Goal: Task Accomplishment & Management: Complete application form

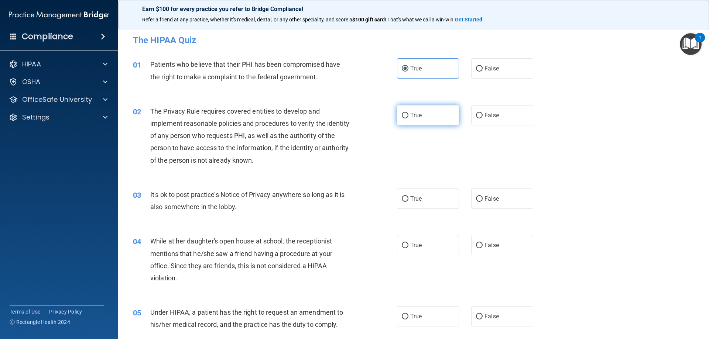
click at [427, 120] on label "True" at bounding box center [428, 115] width 62 height 20
click at [408, 118] on input "True" at bounding box center [405, 116] width 7 height 6
radio input "true"
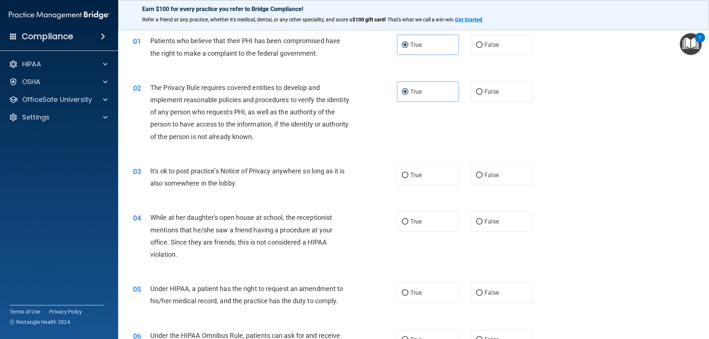
scroll to position [74, 0]
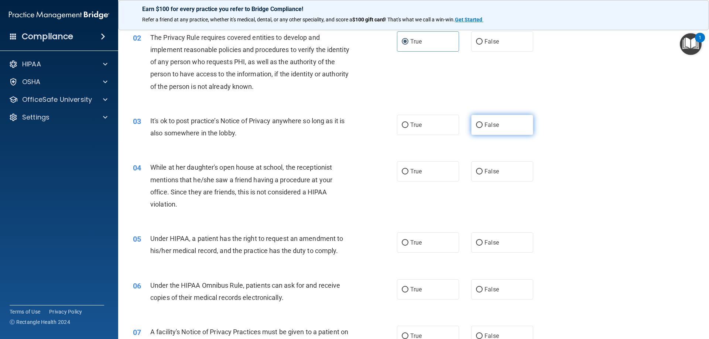
click at [511, 128] on label "False" at bounding box center [502, 125] width 62 height 20
click at [482, 128] on input "False" at bounding box center [479, 126] width 7 height 6
radio input "true"
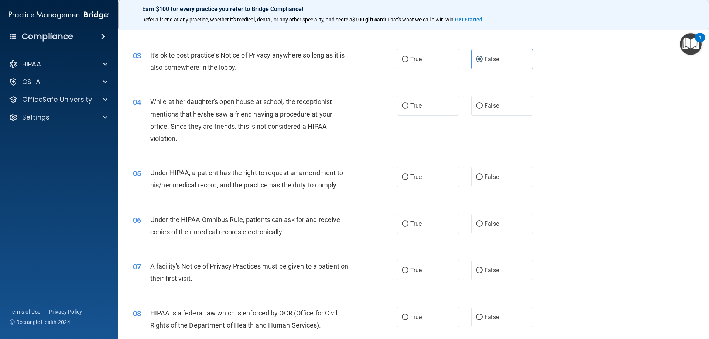
scroll to position [148, 0]
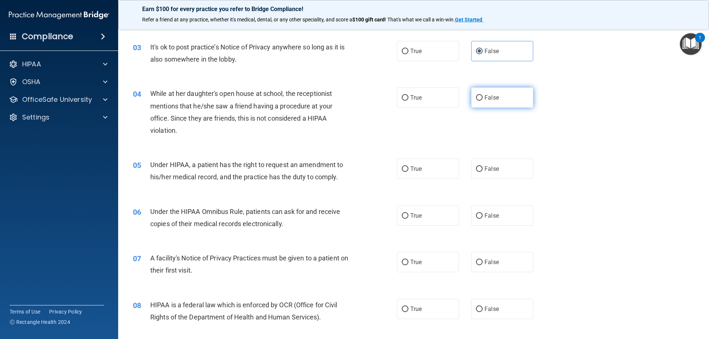
click at [516, 102] on label "False" at bounding box center [502, 97] width 62 height 20
click at [482, 101] on input "False" at bounding box center [479, 98] width 7 height 6
radio input "true"
click at [493, 169] on span "False" at bounding box center [491, 168] width 14 height 7
click at [482, 169] on input "False" at bounding box center [479, 169] width 7 height 6
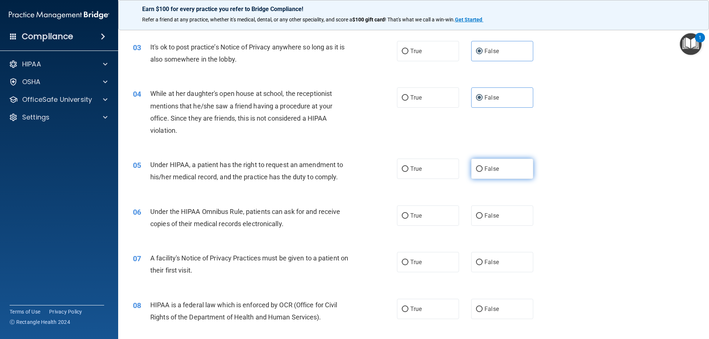
radio input "true"
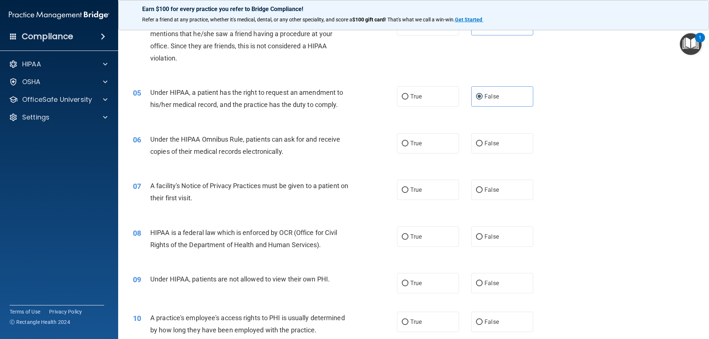
scroll to position [221, 0]
click at [450, 149] on label "True" at bounding box center [428, 142] width 62 height 20
click at [408, 145] on input "True" at bounding box center [405, 142] width 7 height 6
radio input "true"
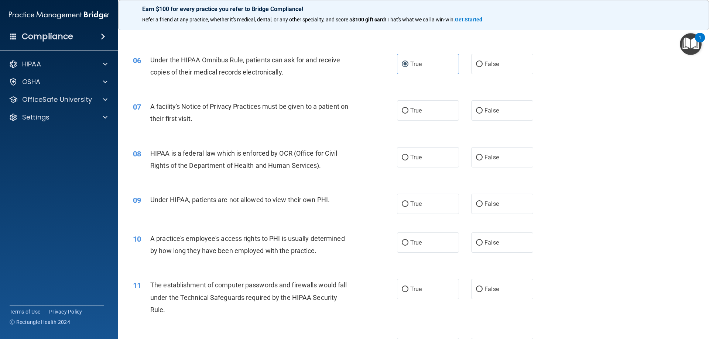
scroll to position [332, 0]
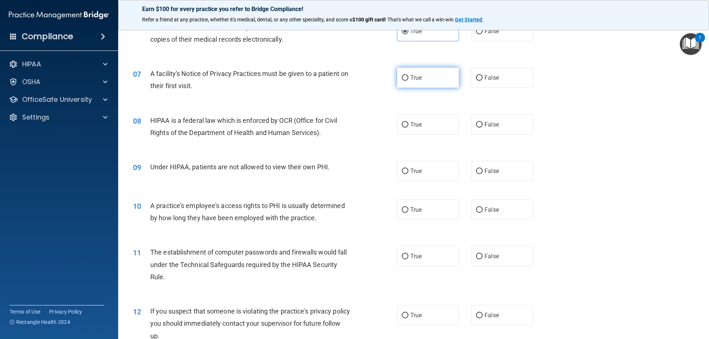
click at [426, 84] on label "True" at bounding box center [428, 78] width 62 height 20
click at [408, 81] on input "True" at bounding box center [405, 78] width 7 height 6
radio input "true"
click at [441, 125] on label "True" at bounding box center [428, 124] width 62 height 20
click at [408, 125] on input "True" at bounding box center [405, 125] width 7 height 6
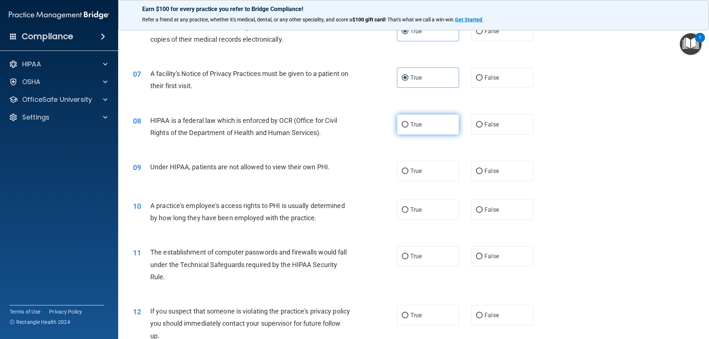
radio input "true"
click at [515, 170] on label "False" at bounding box center [502, 171] width 62 height 20
click at [482, 170] on input "False" at bounding box center [479, 172] width 7 height 6
radio input "true"
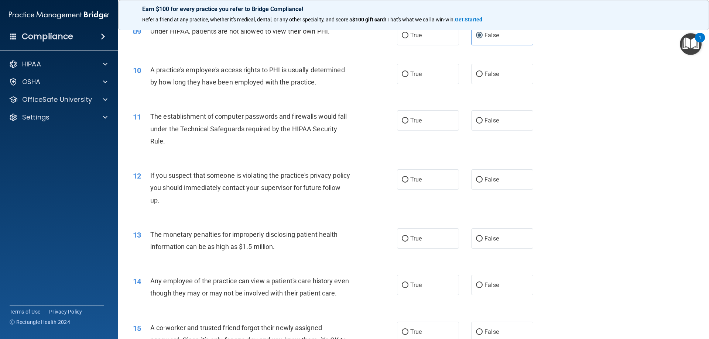
scroll to position [480, 0]
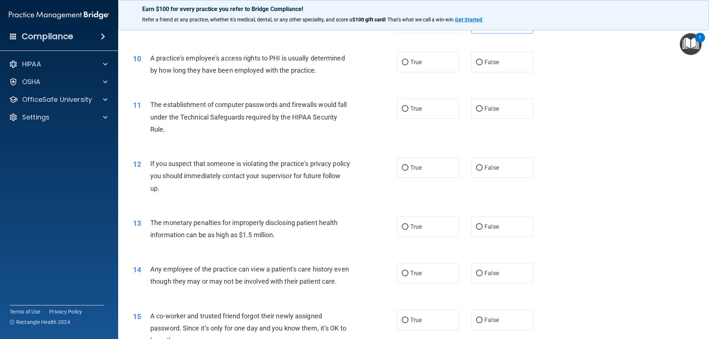
click at [650, 59] on div "10 A practice's employee's access rights to PHI is usually determined by how lo…" at bounding box center [413, 66] width 572 height 46
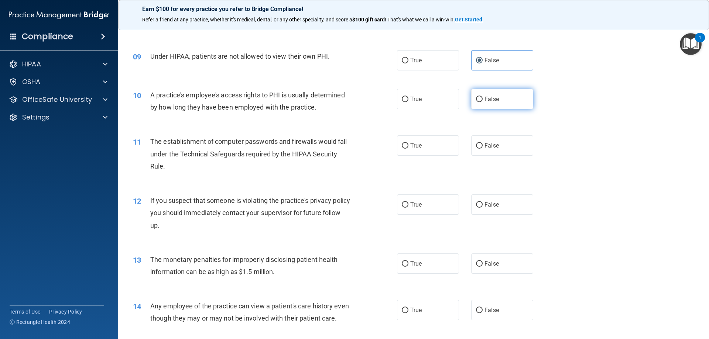
click at [498, 92] on label "False" at bounding box center [502, 99] width 62 height 20
click at [482, 97] on input "False" at bounding box center [479, 100] width 7 height 6
radio input "true"
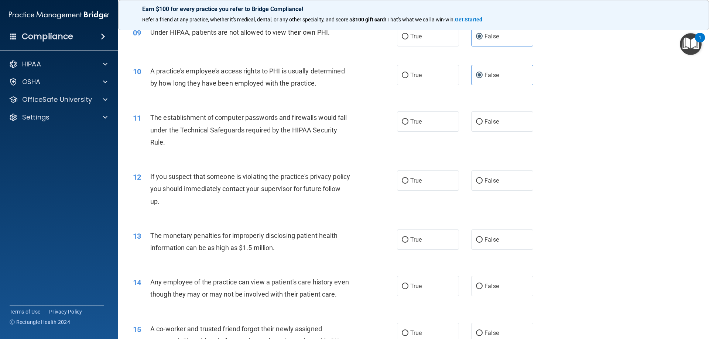
scroll to position [480, 0]
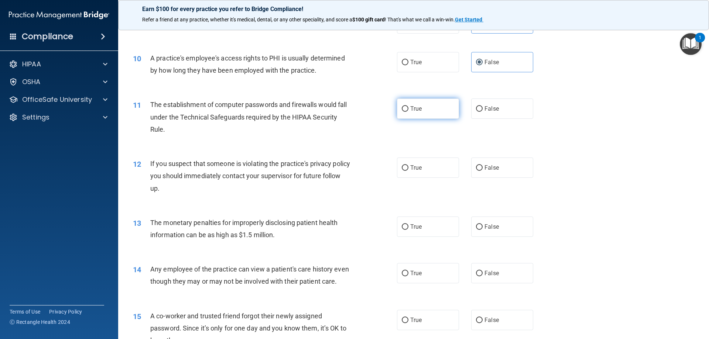
click at [409, 103] on label "True" at bounding box center [428, 109] width 62 height 20
click at [408, 106] on input "True" at bounding box center [405, 109] width 7 height 6
radio input "true"
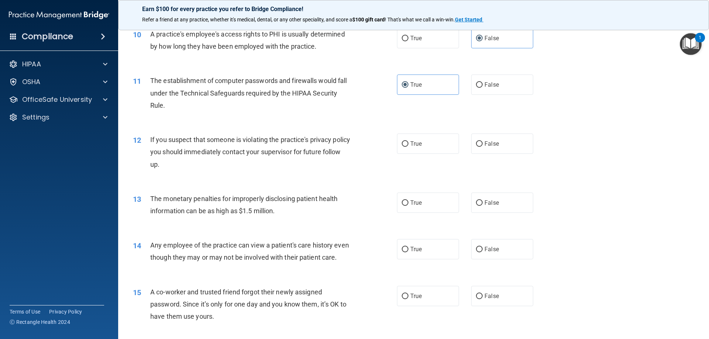
scroll to position [517, 0]
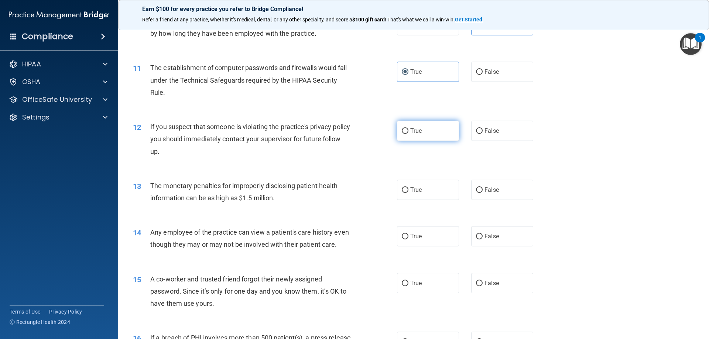
click at [430, 125] on label "True" at bounding box center [428, 131] width 62 height 20
click at [408, 128] on input "True" at bounding box center [405, 131] width 7 height 6
radio input "true"
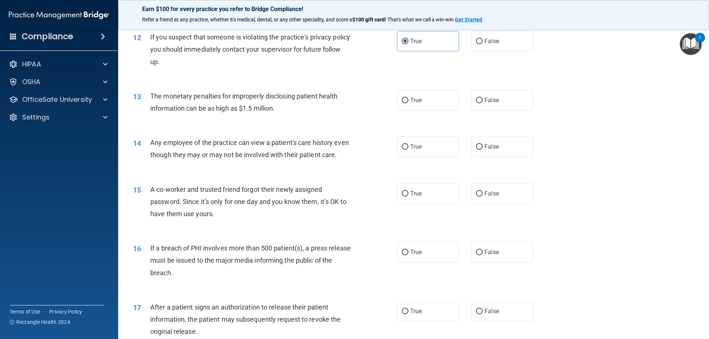
scroll to position [627, 0]
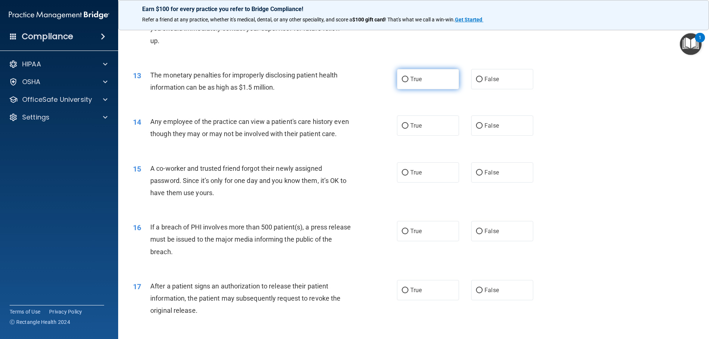
click at [430, 85] on label "True" at bounding box center [428, 79] width 62 height 20
click at [408, 82] on input "True" at bounding box center [405, 80] width 7 height 6
radio input "true"
click at [524, 138] on div "14 Any employee of the practice can view a patient's care history even though t…" at bounding box center [413, 129] width 572 height 46
click at [523, 133] on label "False" at bounding box center [502, 126] width 62 height 20
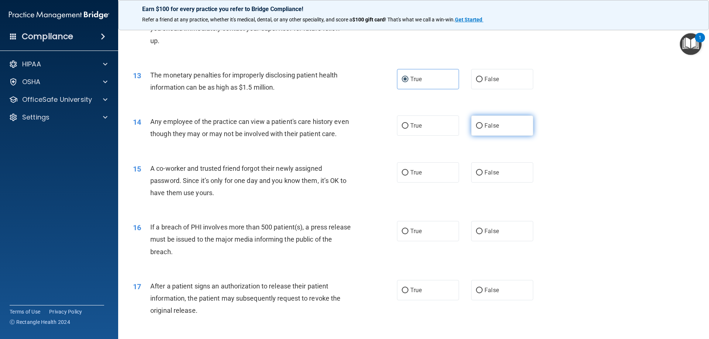
click at [482, 129] on input "False" at bounding box center [479, 126] width 7 height 6
radio input "true"
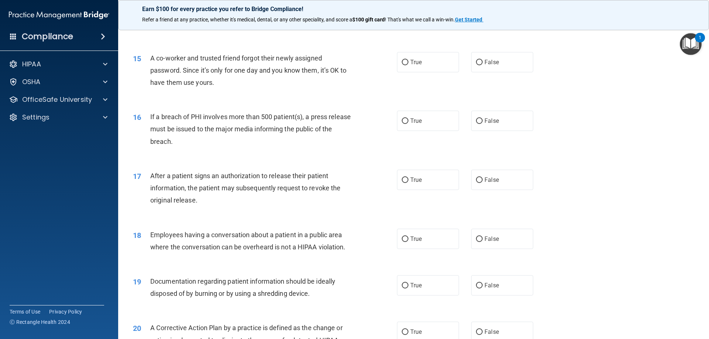
scroll to position [738, 0]
click at [507, 72] on label "False" at bounding box center [502, 62] width 62 height 20
click at [482, 65] on input "False" at bounding box center [479, 62] width 7 height 6
radio input "true"
click at [448, 131] on label "True" at bounding box center [428, 120] width 62 height 20
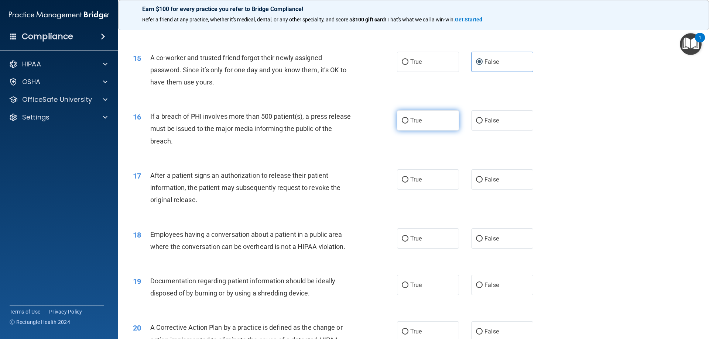
click at [408, 124] on input "True" at bounding box center [405, 121] width 7 height 6
radio input "true"
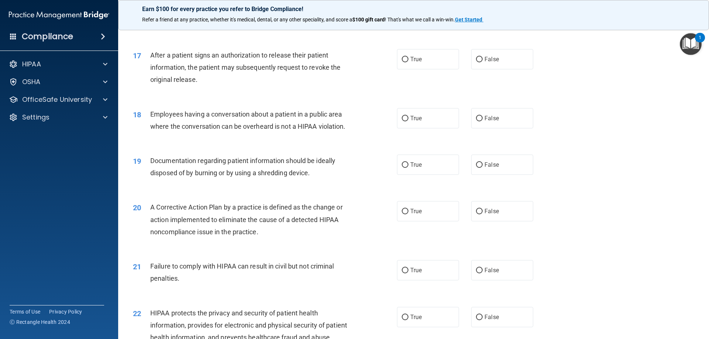
scroll to position [886, 0]
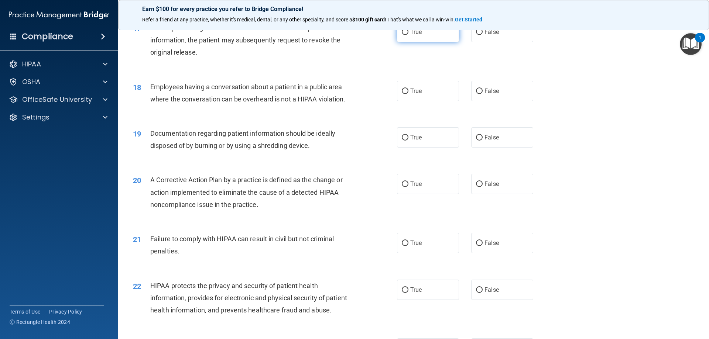
click at [434, 42] on label "True" at bounding box center [428, 32] width 62 height 20
click at [408, 35] on input "True" at bounding box center [405, 33] width 7 height 6
radio input "true"
click at [511, 101] on label "False" at bounding box center [502, 91] width 62 height 20
click at [482, 94] on input "False" at bounding box center [479, 92] width 7 height 6
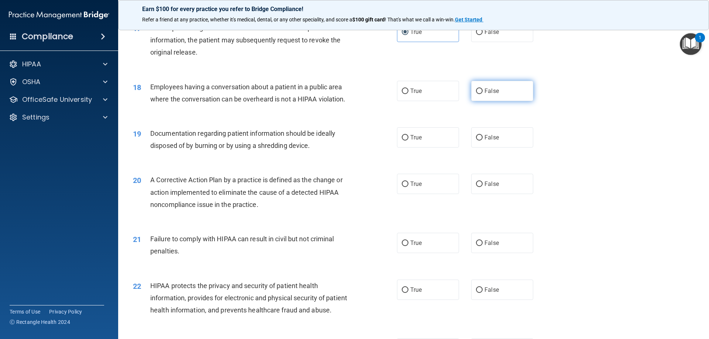
radio input "true"
click at [424, 148] on label "True" at bounding box center [428, 137] width 62 height 20
click at [408, 141] on input "True" at bounding box center [405, 138] width 7 height 6
radio input "true"
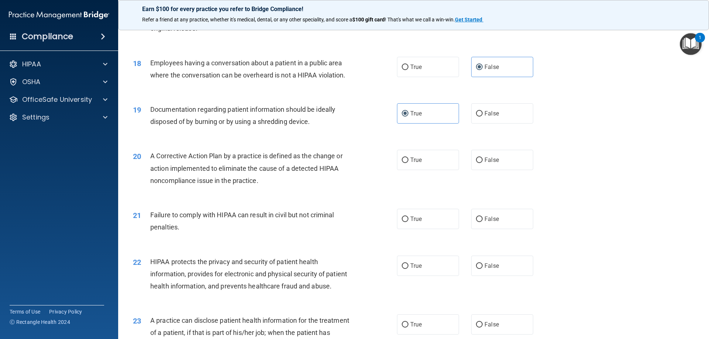
scroll to position [923, 0]
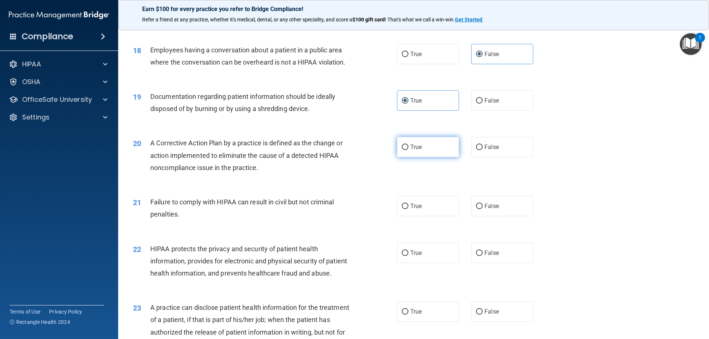
click at [447, 157] on label "True" at bounding box center [428, 147] width 62 height 20
click at [408, 150] on input "True" at bounding box center [405, 148] width 7 height 6
radio input "true"
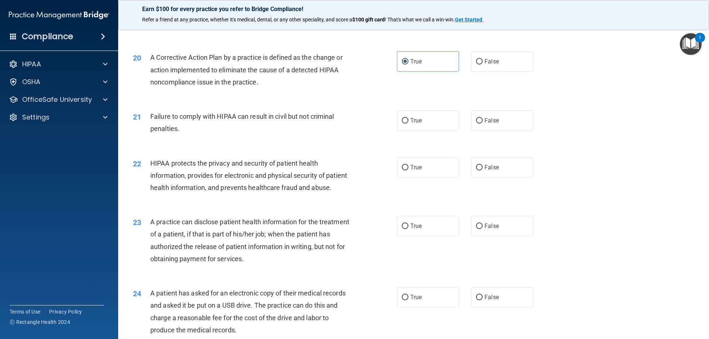
scroll to position [1033, 0]
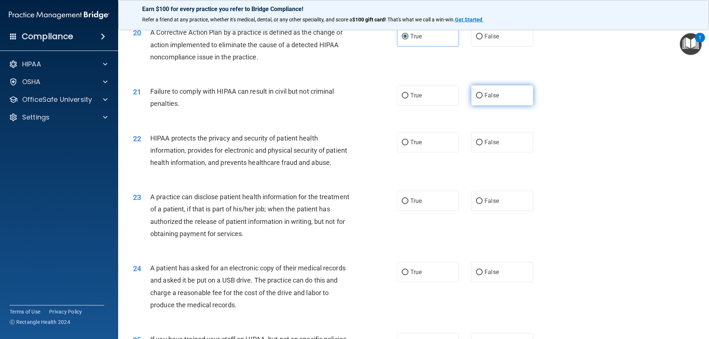
click at [517, 106] on label "False" at bounding box center [502, 95] width 62 height 20
click at [482, 99] on input "False" at bounding box center [479, 96] width 7 height 6
radio input "true"
click at [448, 152] on label "True" at bounding box center [428, 142] width 62 height 20
click at [408, 145] on input "True" at bounding box center [405, 143] width 7 height 6
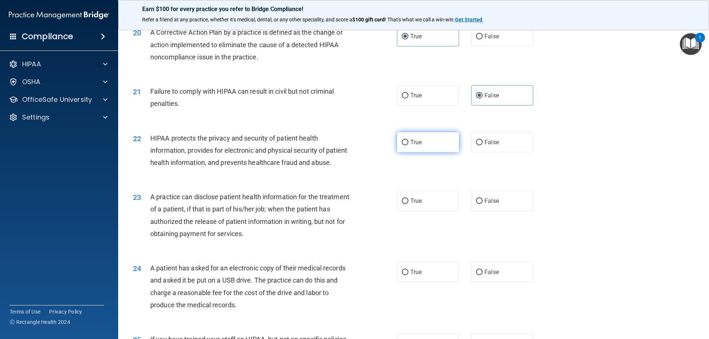
radio input "true"
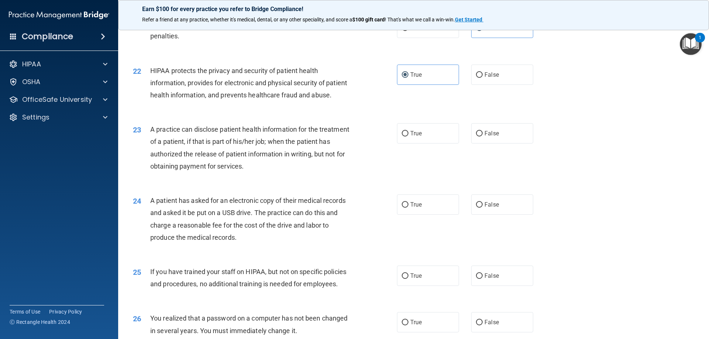
scroll to position [1107, 0]
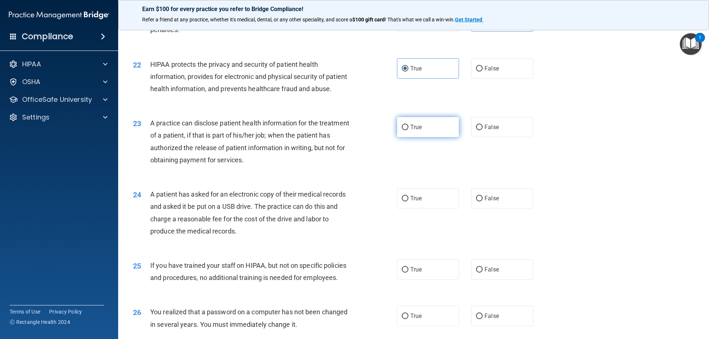
click at [446, 137] on label "True" at bounding box center [428, 127] width 62 height 20
click at [408, 130] on input "True" at bounding box center [405, 128] width 7 height 6
radio input "true"
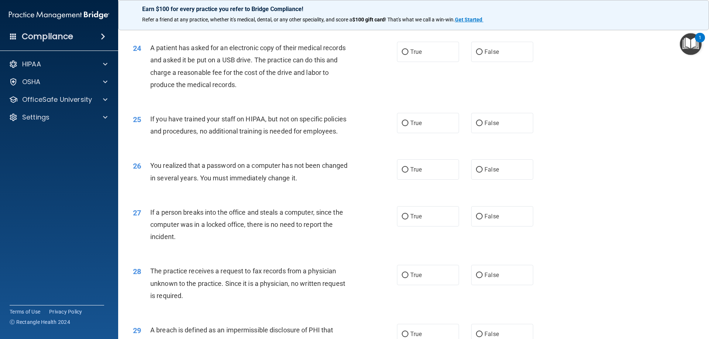
scroll to position [1255, 0]
click at [437, 61] on label "True" at bounding box center [428, 51] width 62 height 20
click at [408, 54] on input "True" at bounding box center [405, 51] width 7 height 6
radio input "true"
click at [517, 132] on label "False" at bounding box center [502, 122] width 62 height 20
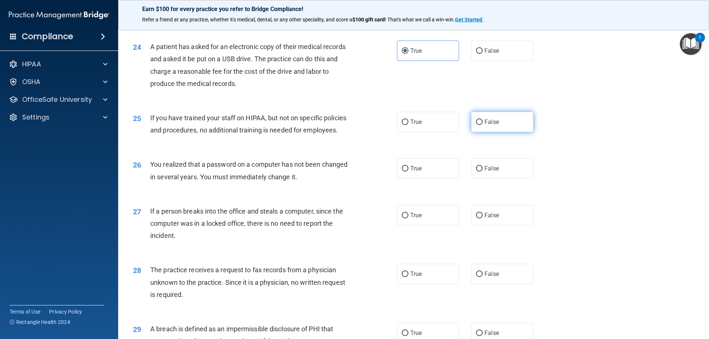
click at [482, 125] on input "False" at bounding box center [479, 123] width 7 height 6
radio input "true"
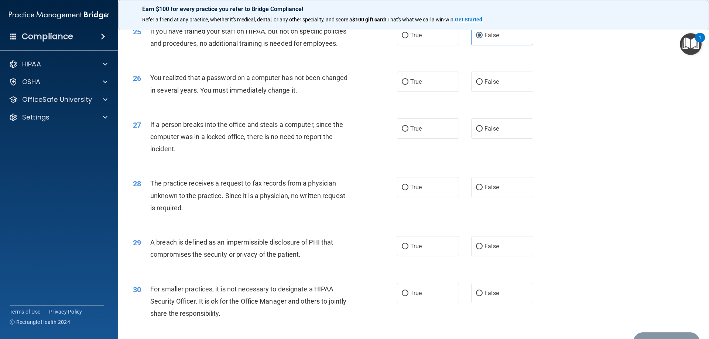
scroll to position [1365, 0]
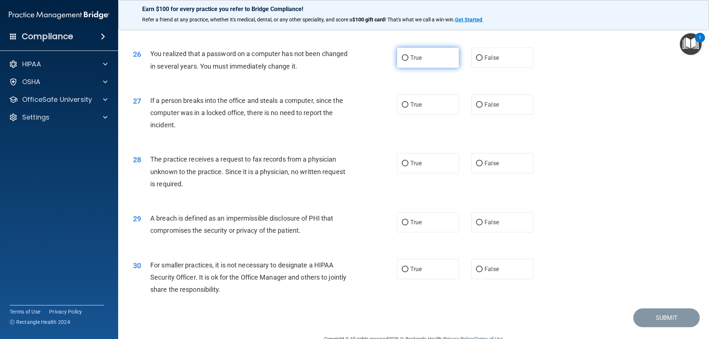
click at [432, 68] on label "True" at bounding box center [428, 58] width 62 height 20
click at [408, 61] on input "True" at bounding box center [405, 58] width 7 height 6
radio input "true"
click at [494, 115] on label "False" at bounding box center [502, 104] width 62 height 20
click at [482, 108] on input "False" at bounding box center [479, 105] width 7 height 6
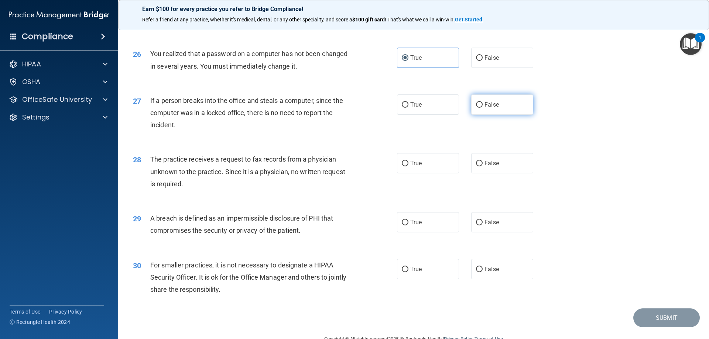
radio input "true"
click at [527, 173] on label "False" at bounding box center [502, 163] width 62 height 20
click at [482, 166] on input "False" at bounding box center [479, 164] width 7 height 6
radio input "true"
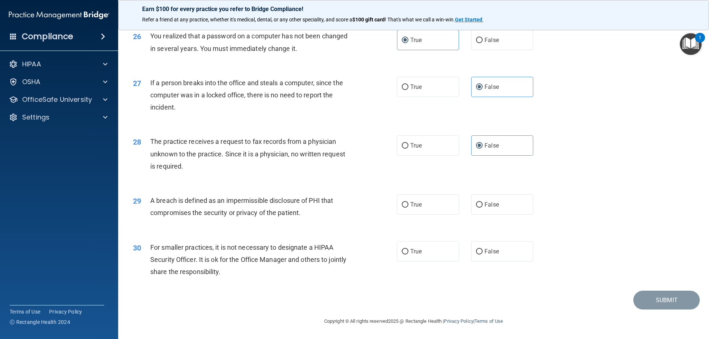
scroll to position [1408, 0]
click at [426, 199] on label "True" at bounding box center [428, 204] width 62 height 20
click at [408, 202] on input "True" at bounding box center [405, 205] width 7 height 6
radio input "true"
click at [450, 248] on label "True" at bounding box center [428, 251] width 62 height 20
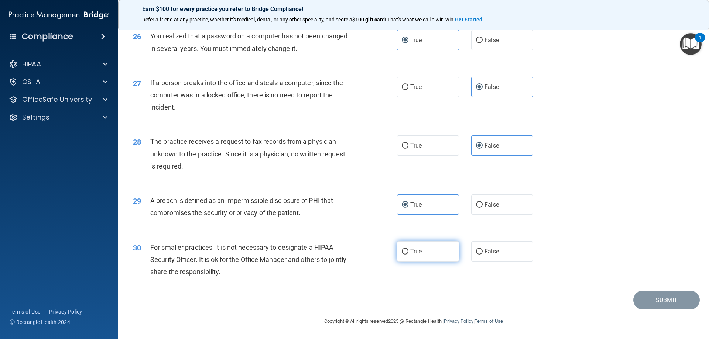
click at [408, 249] on input "True" at bounding box center [405, 252] width 7 height 6
radio input "true"
click at [665, 294] on button "Submit" at bounding box center [666, 300] width 66 height 19
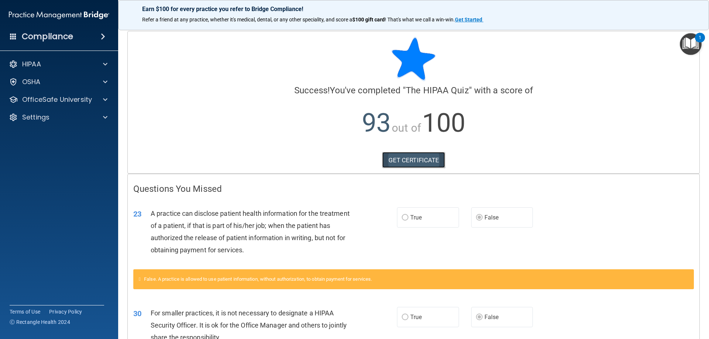
click at [407, 162] on link "GET CERTIFICATE" at bounding box center [413, 160] width 63 height 16
click at [105, 99] on span at bounding box center [105, 99] width 4 height 9
click at [85, 117] on img at bounding box center [89, 117] width 9 height 9
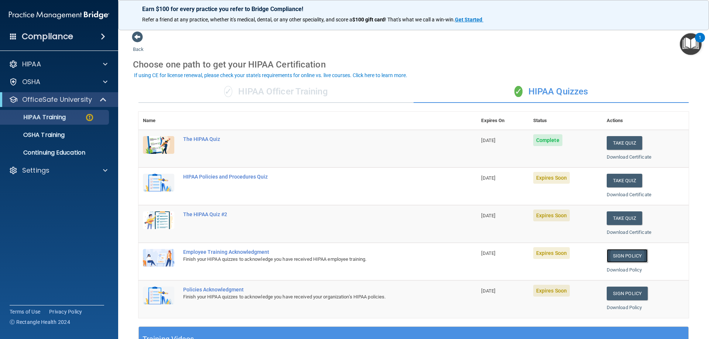
click at [622, 254] on link "Sign Policy" at bounding box center [626, 256] width 41 height 14
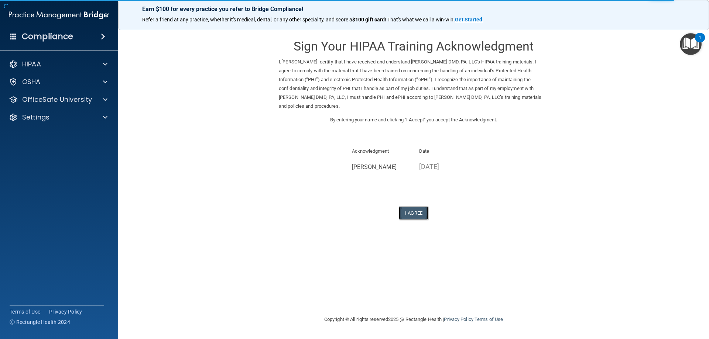
click at [421, 217] on button "I Agree" at bounding box center [414, 213] width 30 height 14
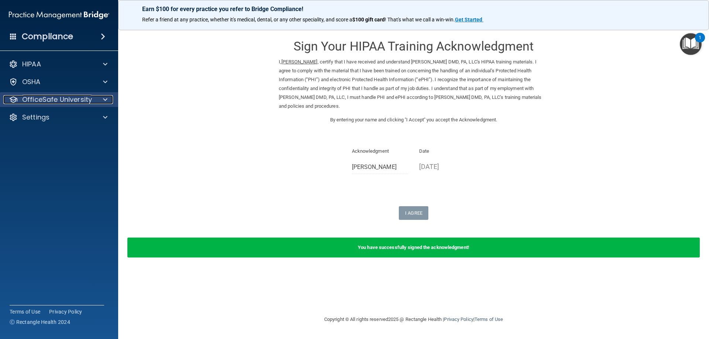
click at [62, 98] on p "OfficeSafe University" at bounding box center [57, 99] width 70 height 9
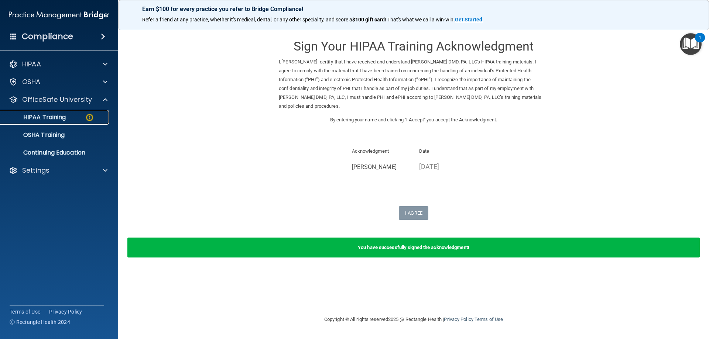
click at [73, 116] on div "HIPAA Training" at bounding box center [55, 117] width 101 height 7
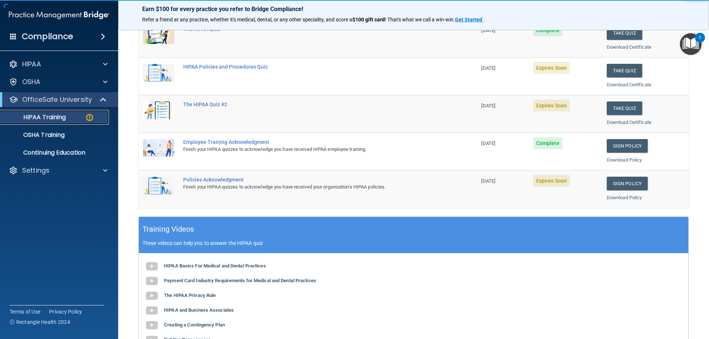
scroll to position [111, 0]
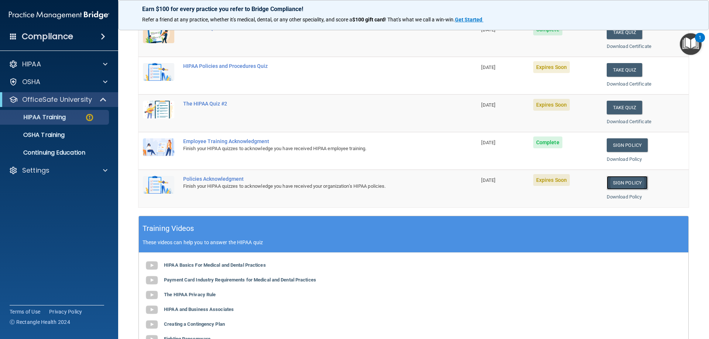
click at [637, 185] on link "Sign Policy" at bounding box center [626, 183] width 41 height 14
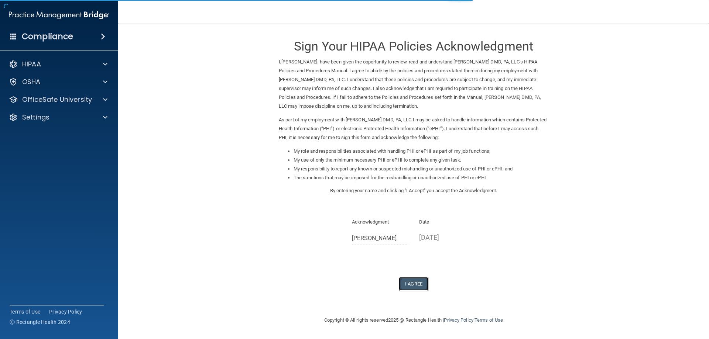
click at [426, 283] on button "I Agree" at bounding box center [414, 284] width 30 height 14
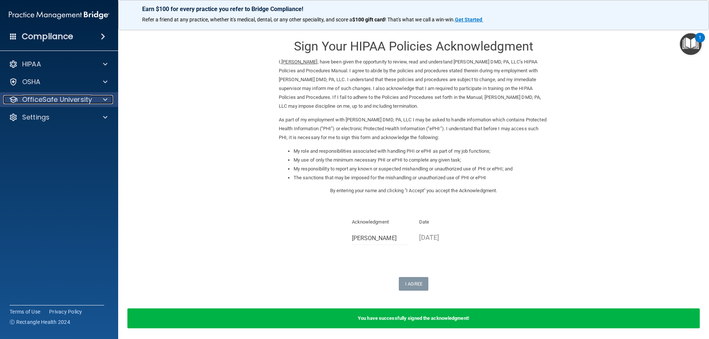
click at [68, 97] on p "OfficeSafe University" at bounding box center [57, 99] width 70 height 9
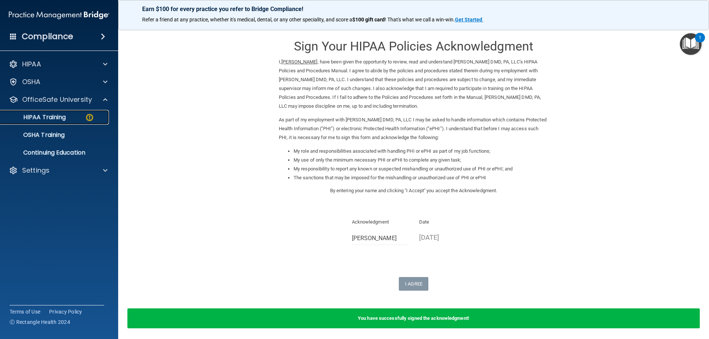
click at [64, 114] on p "HIPAA Training" at bounding box center [35, 117] width 61 height 7
